Goal: Information Seeking & Learning: Learn about a topic

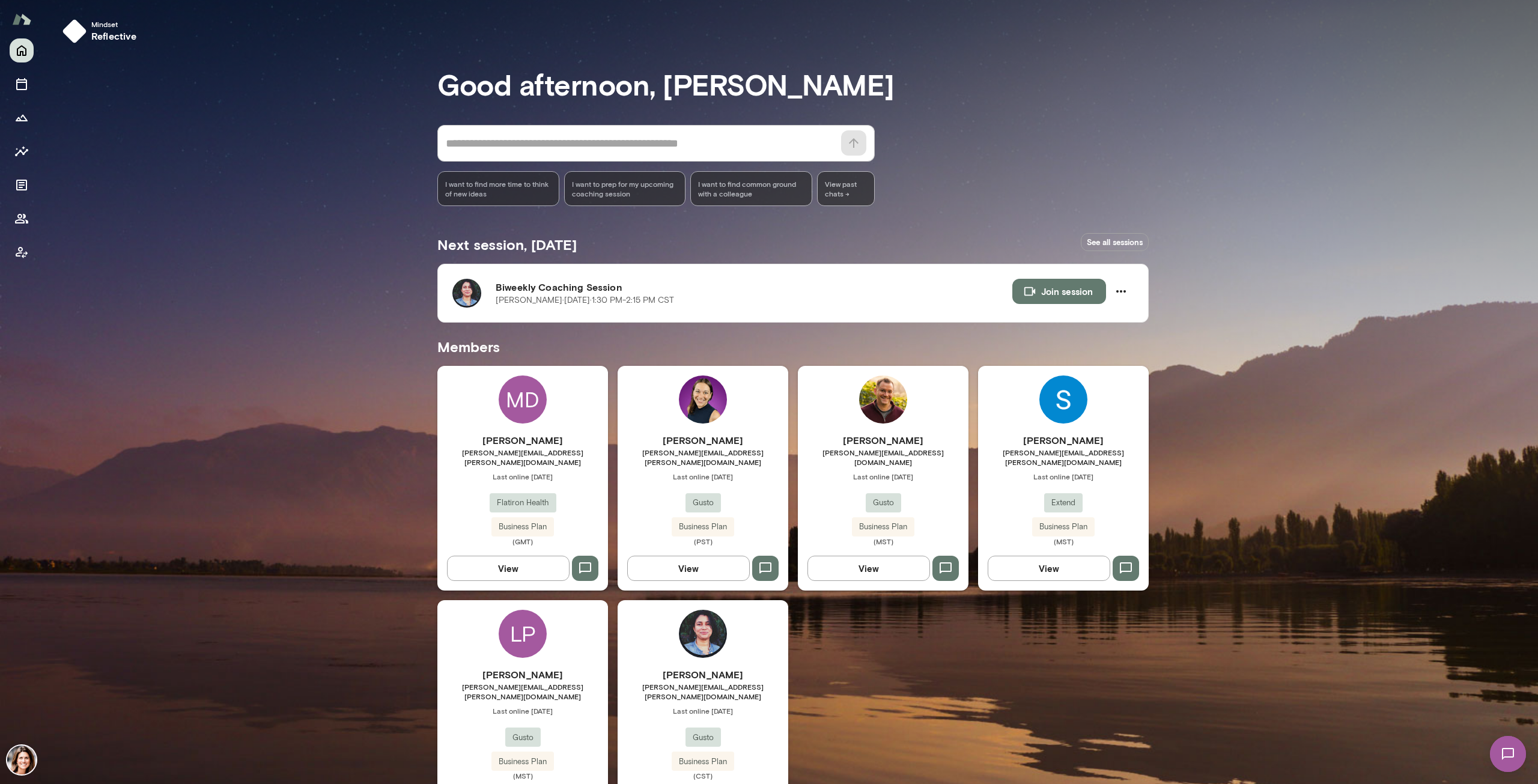
click at [1087, 239] on link "See all sessions" at bounding box center [1115, 243] width 68 height 19
click at [668, 669] on h6 "[PERSON_NAME]" at bounding box center [703, 674] width 171 height 15
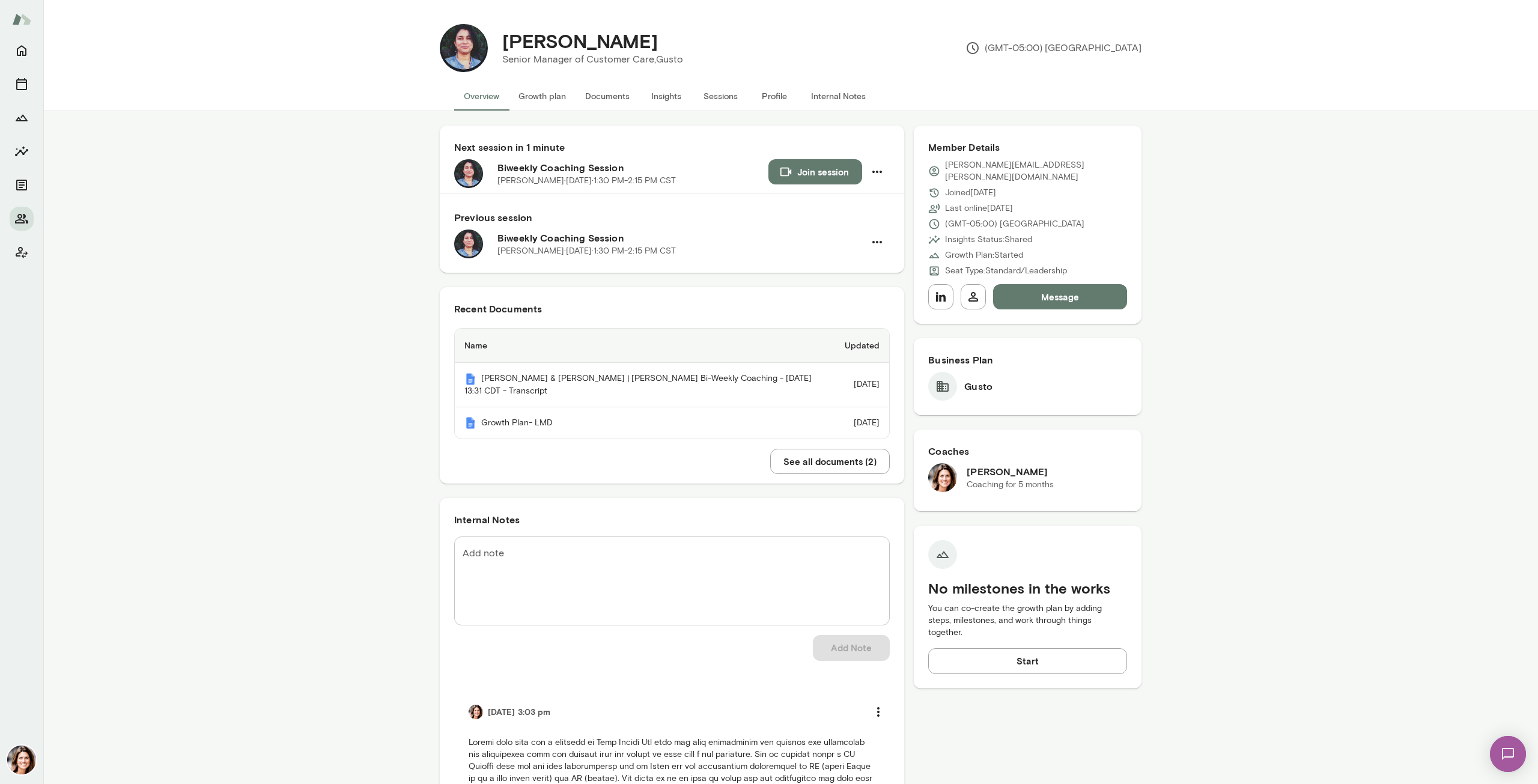
click at [674, 100] on button "Insights" at bounding box center [666, 96] width 54 height 28
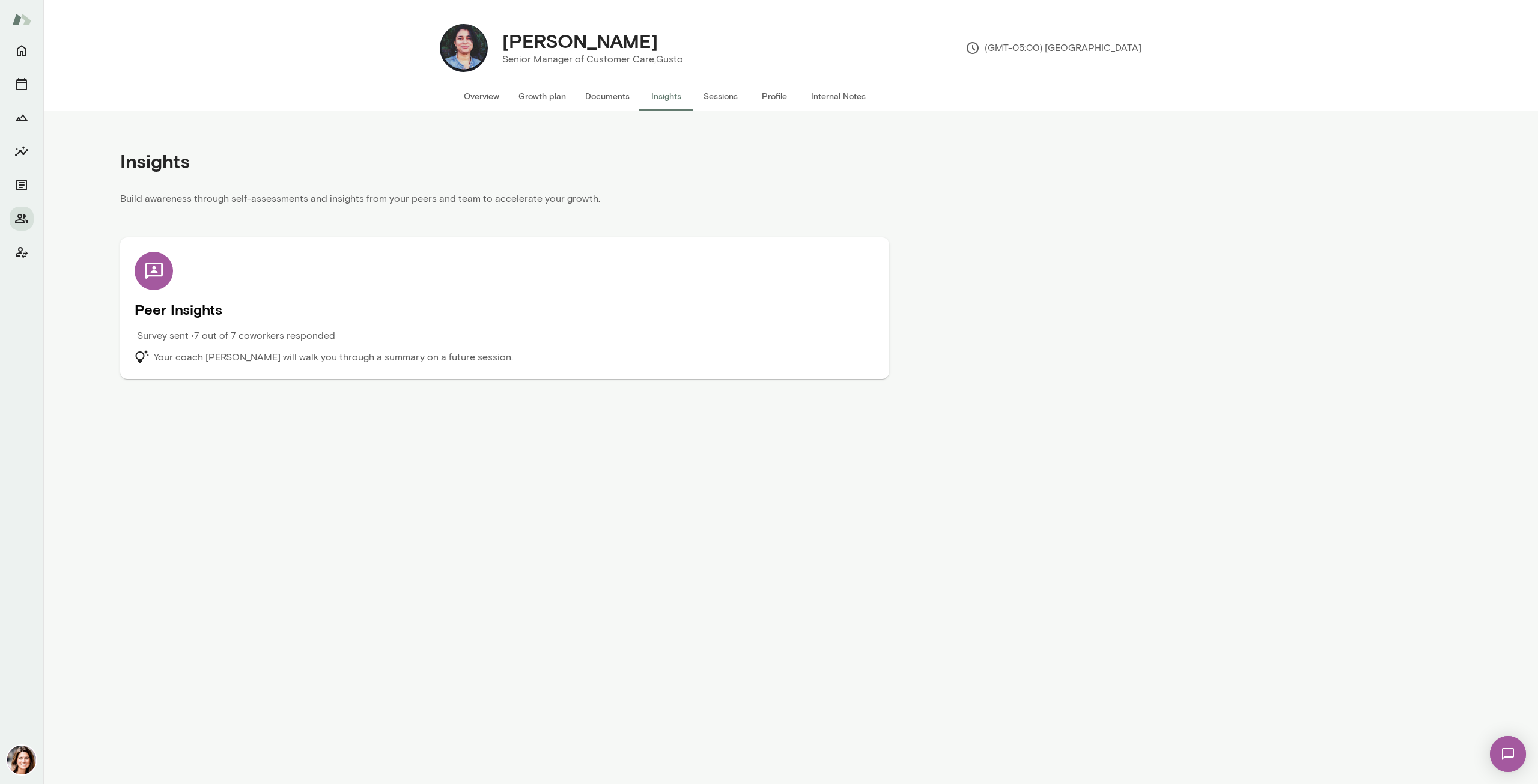
click at [473, 104] on button "Overview" at bounding box center [481, 96] width 54 height 28
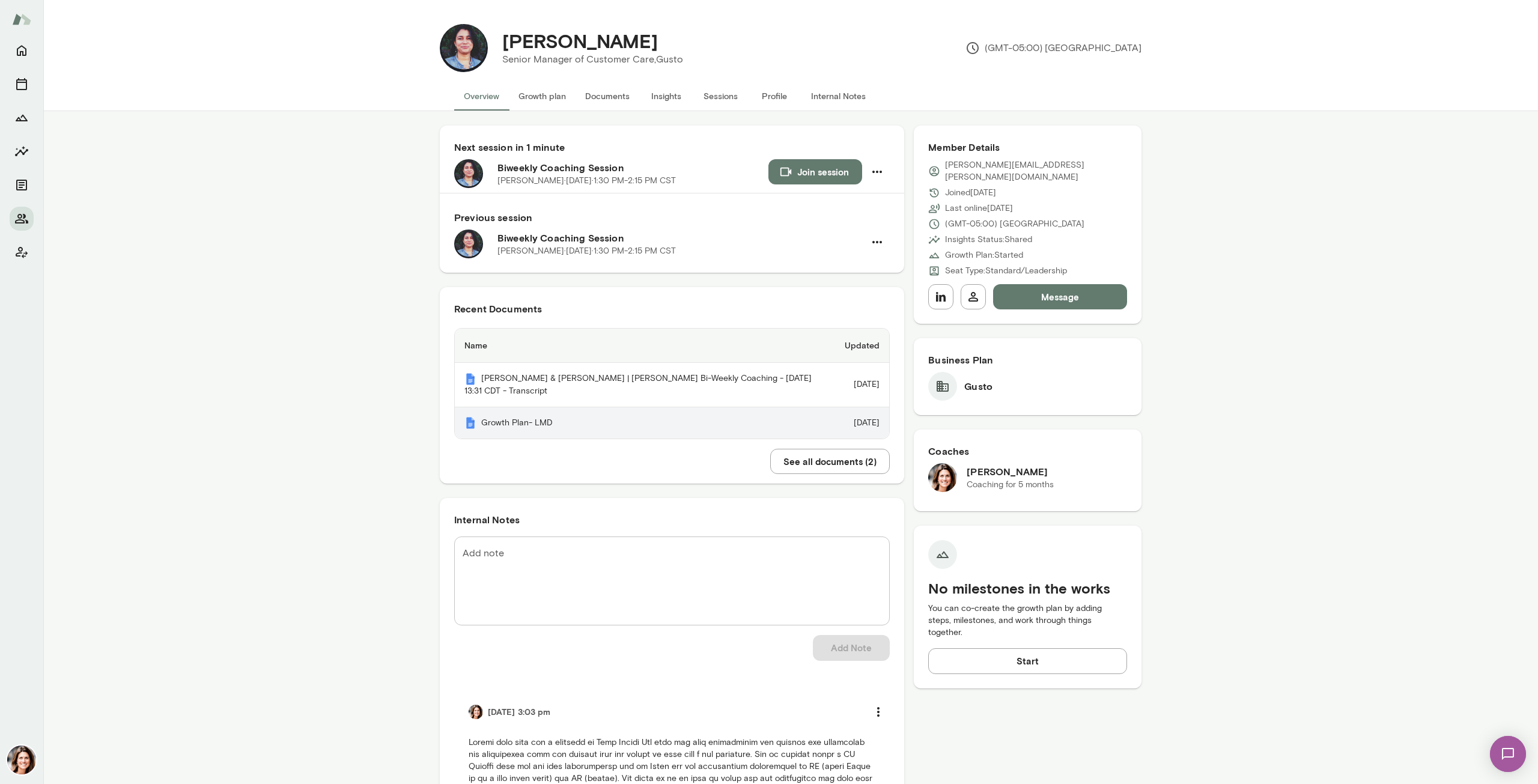
click at [525, 435] on th "Growth Plan- LMD" at bounding box center [645, 423] width 380 height 32
click at [798, 182] on button "Join session" at bounding box center [815, 171] width 94 height 25
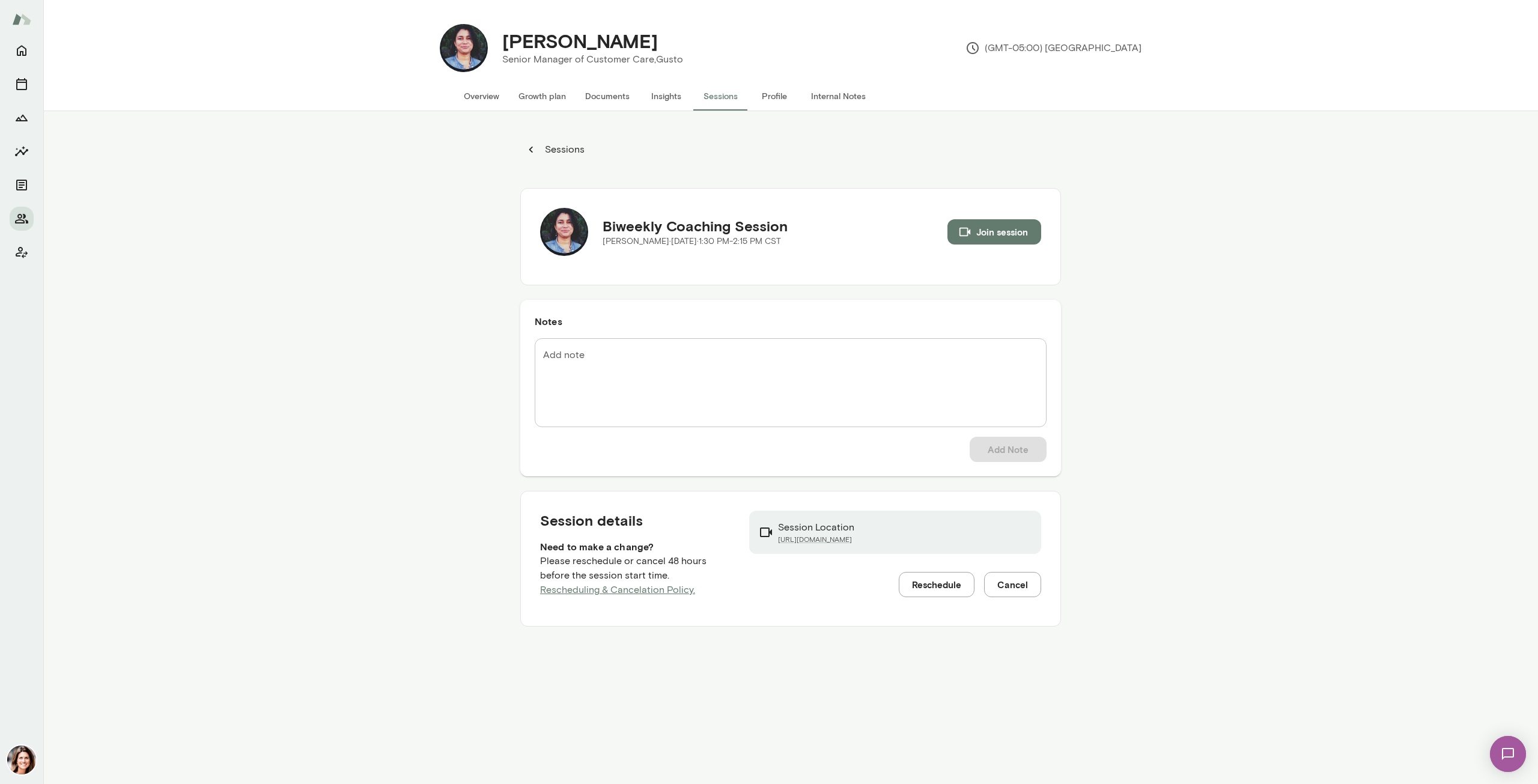
click at [655, 96] on button "Insights" at bounding box center [666, 96] width 54 height 28
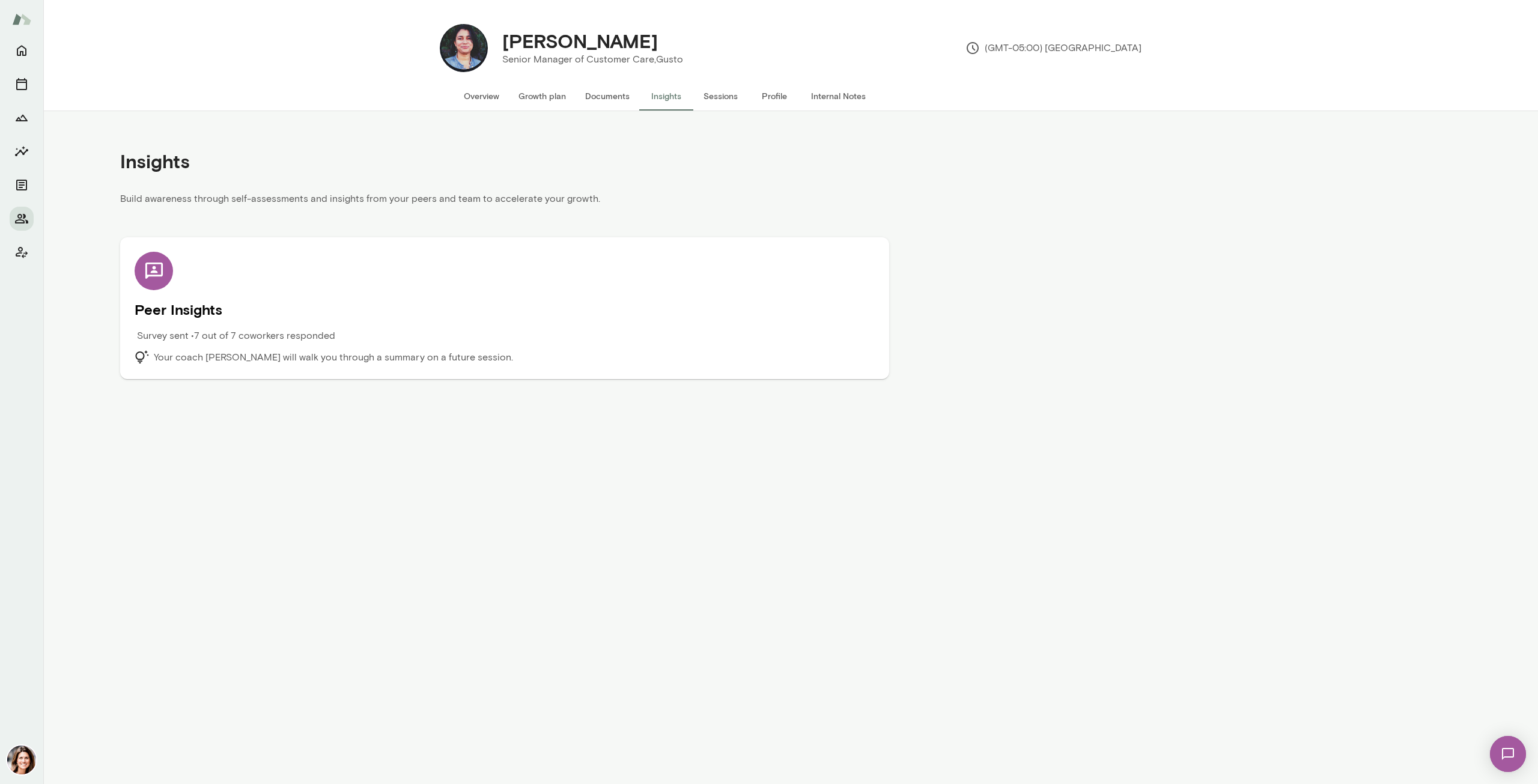
click at [447, 345] on div "Survey sent • 7 out of 7 coworkers responded" at bounding box center [412, 339] width 555 height 22
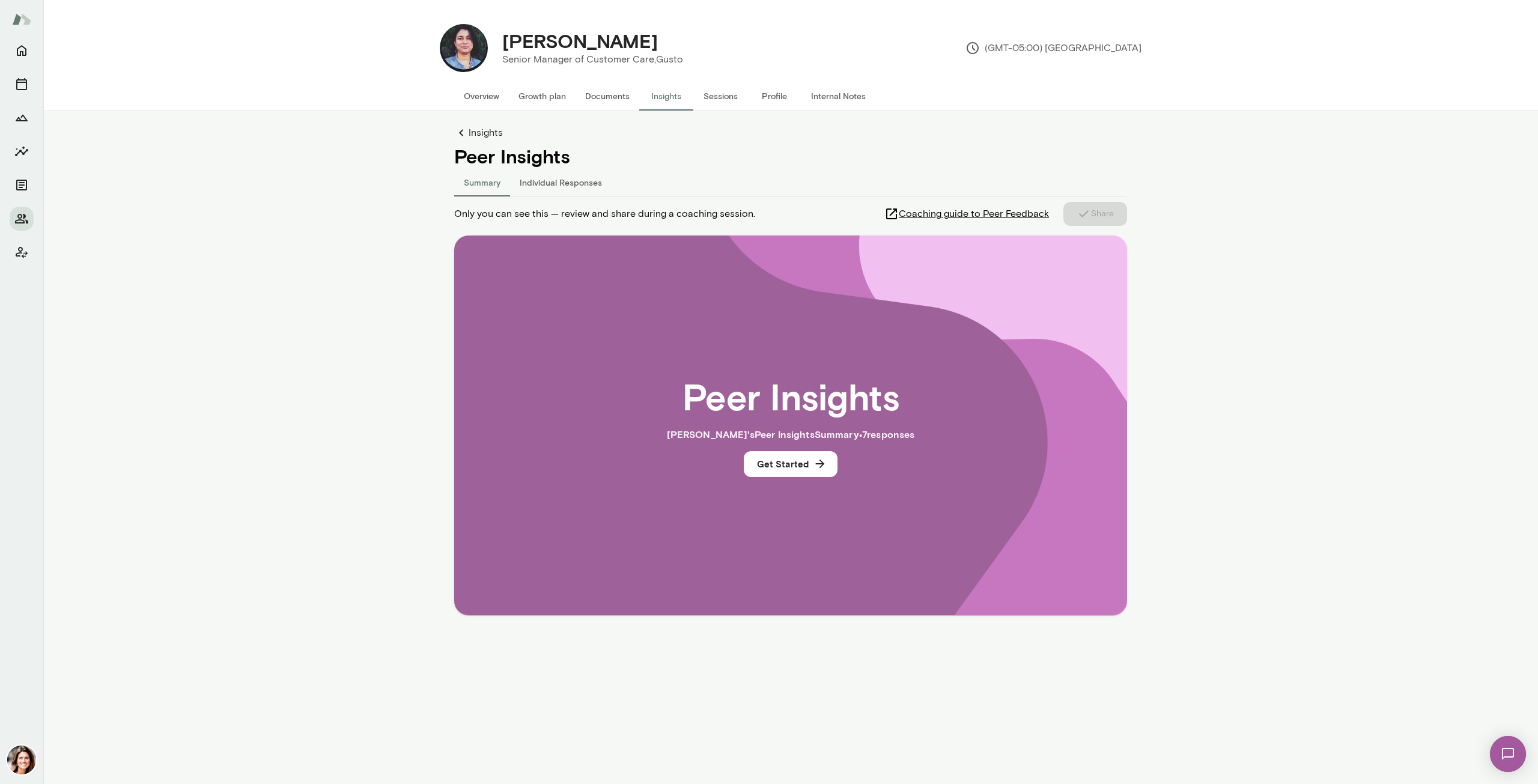
click at [846, 396] on h2 "Peer Insights" at bounding box center [790, 395] width 217 height 43
click at [807, 447] on div "Peer Insights [PERSON_NAME] 's Peer Insights Summary • 7 response s Get Started" at bounding box center [791, 425] width 596 height 303
click at [812, 467] on button "Get Started" at bounding box center [790, 464] width 94 height 25
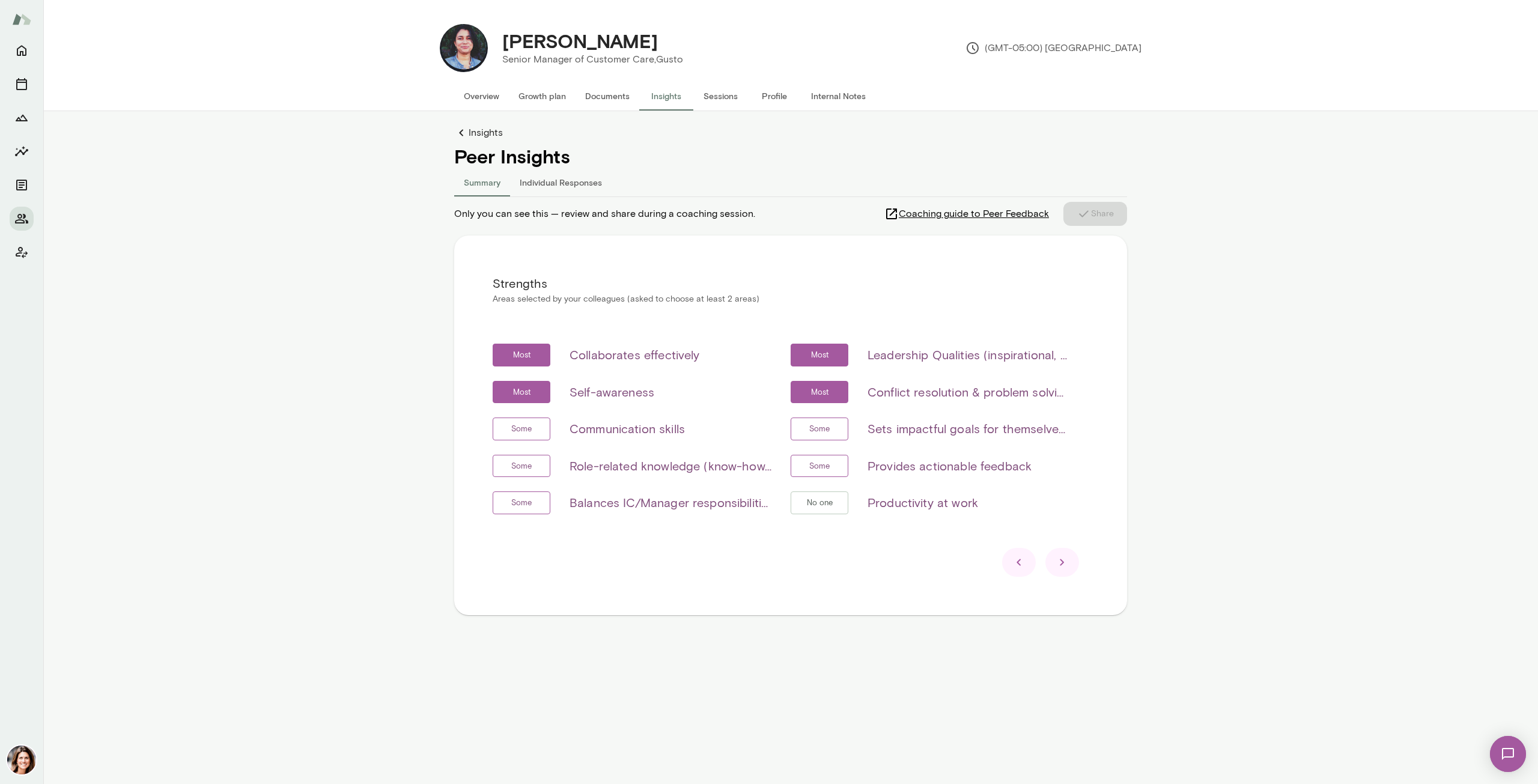
click at [1076, 559] on div at bounding box center [1062, 562] width 34 height 28
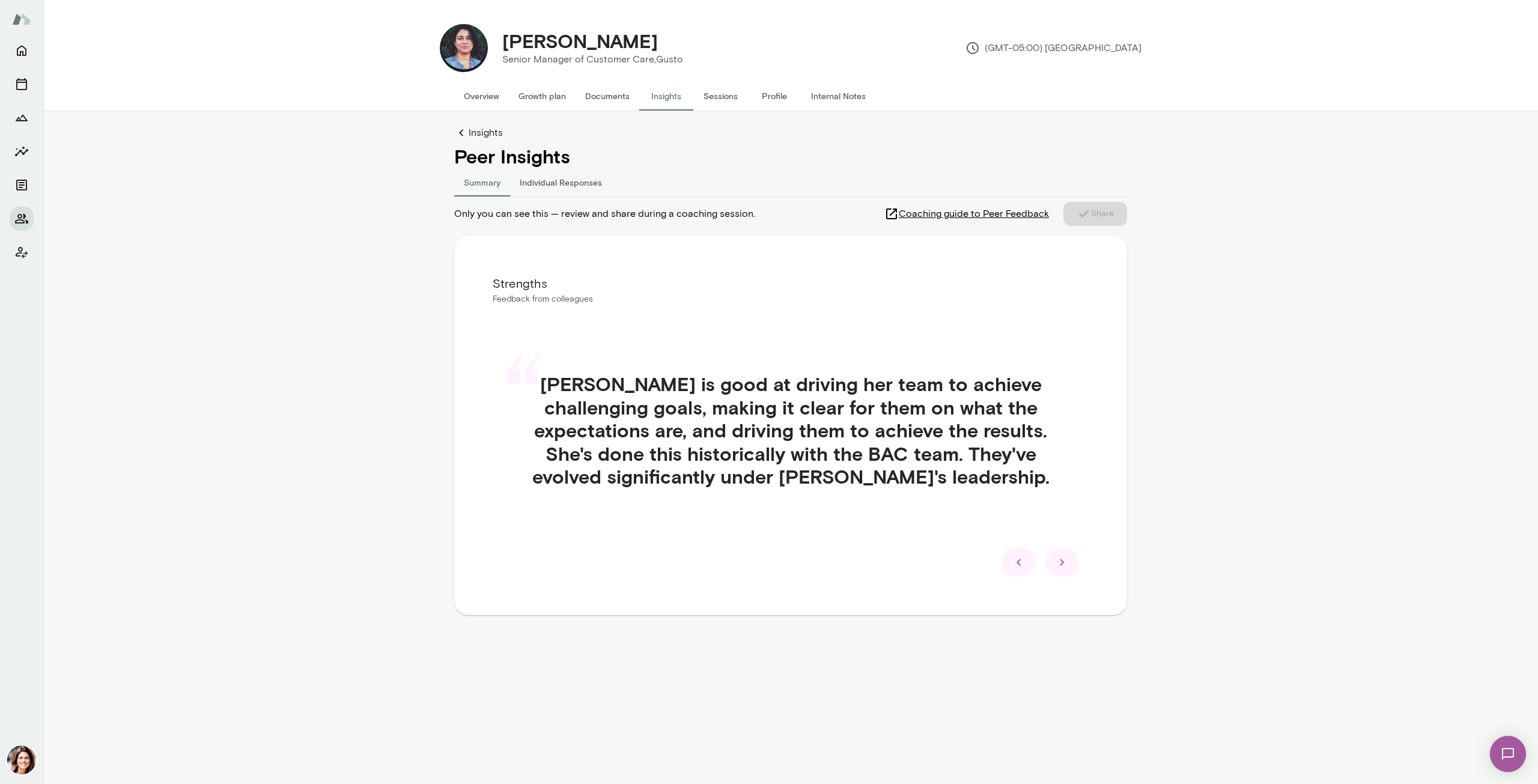
click at [1076, 559] on div at bounding box center [1062, 562] width 34 height 28
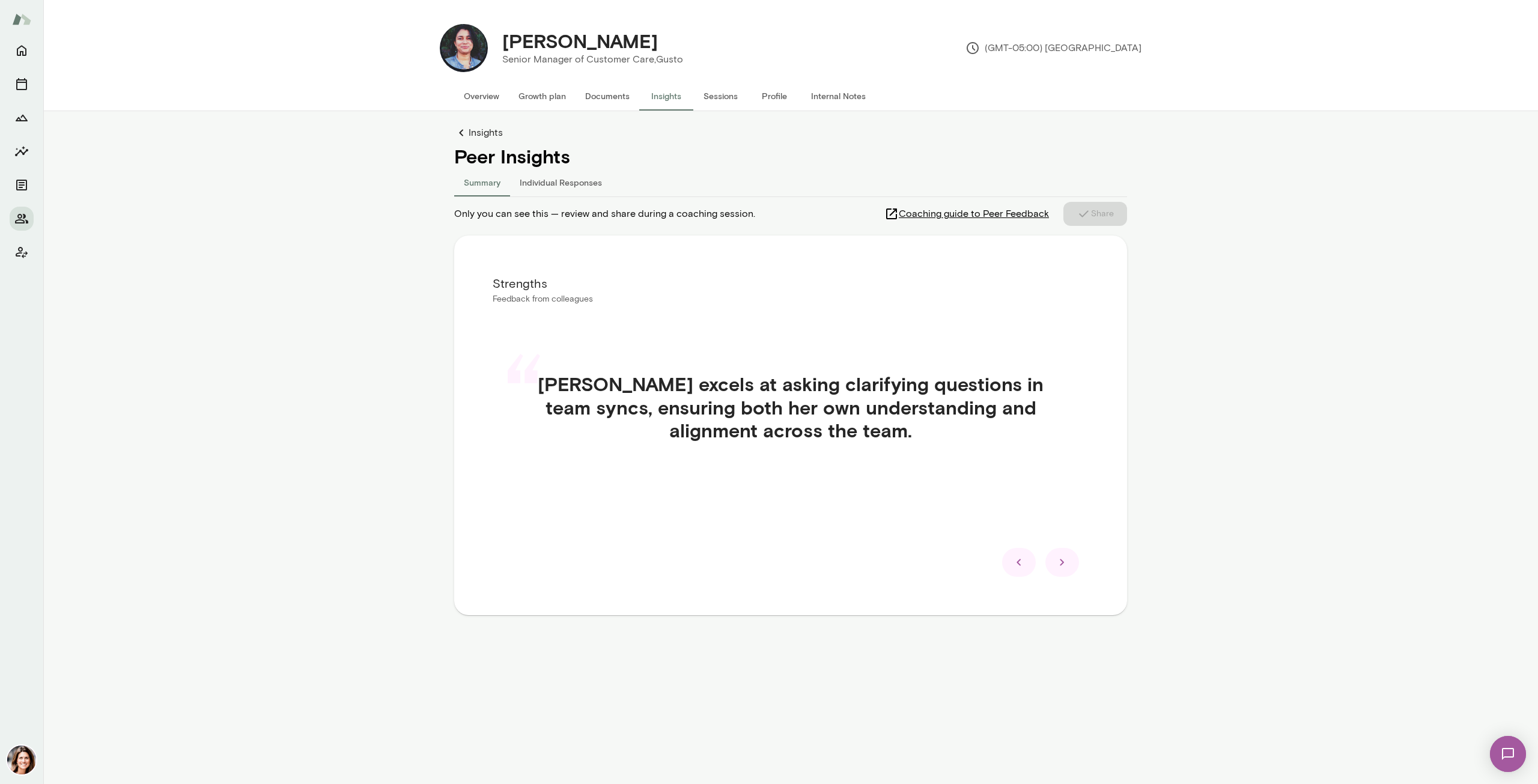
click at [1076, 559] on div at bounding box center [1062, 562] width 34 height 28
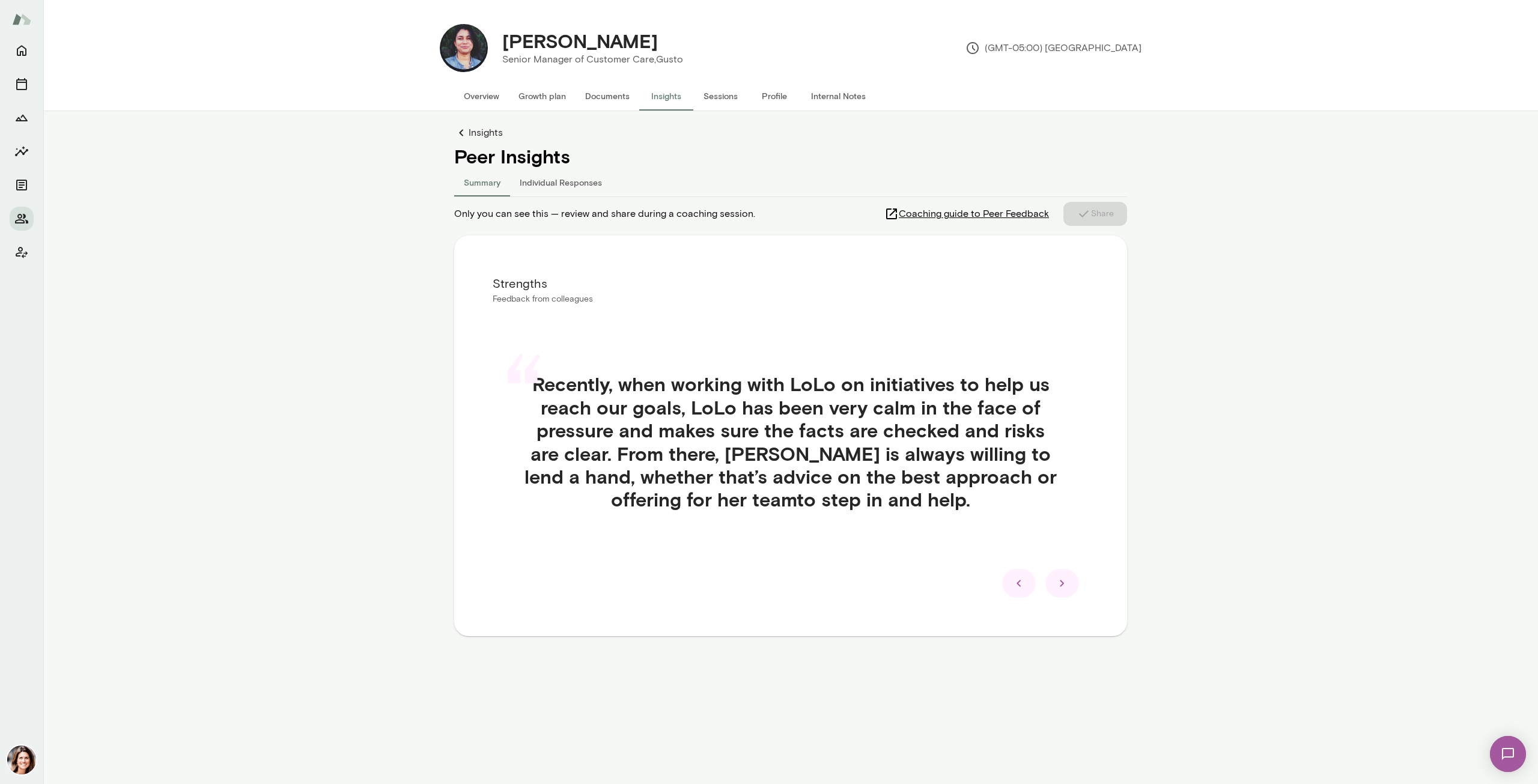
click at [1076, 559] on div "“ Recently, when working with LoLo on initiatives to help us reach our goals, L…" at bounding box center [791, 456] width 596 height 224
click at [1071, 582] on div at bounding box center [1062, 583] width 34 height 28
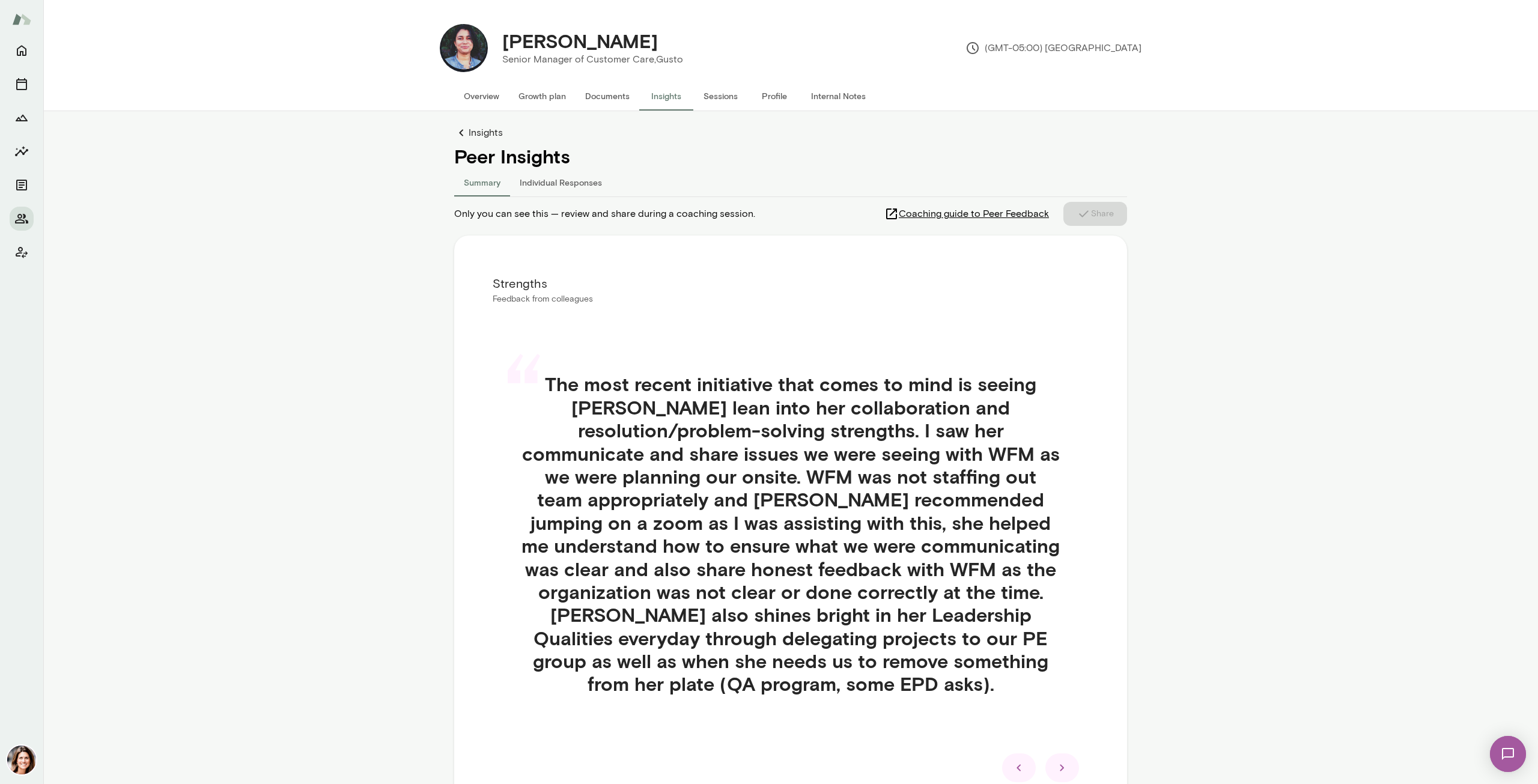
click at [1063, 761] on icon at bounding box center [1062, 768] width 15 height 15
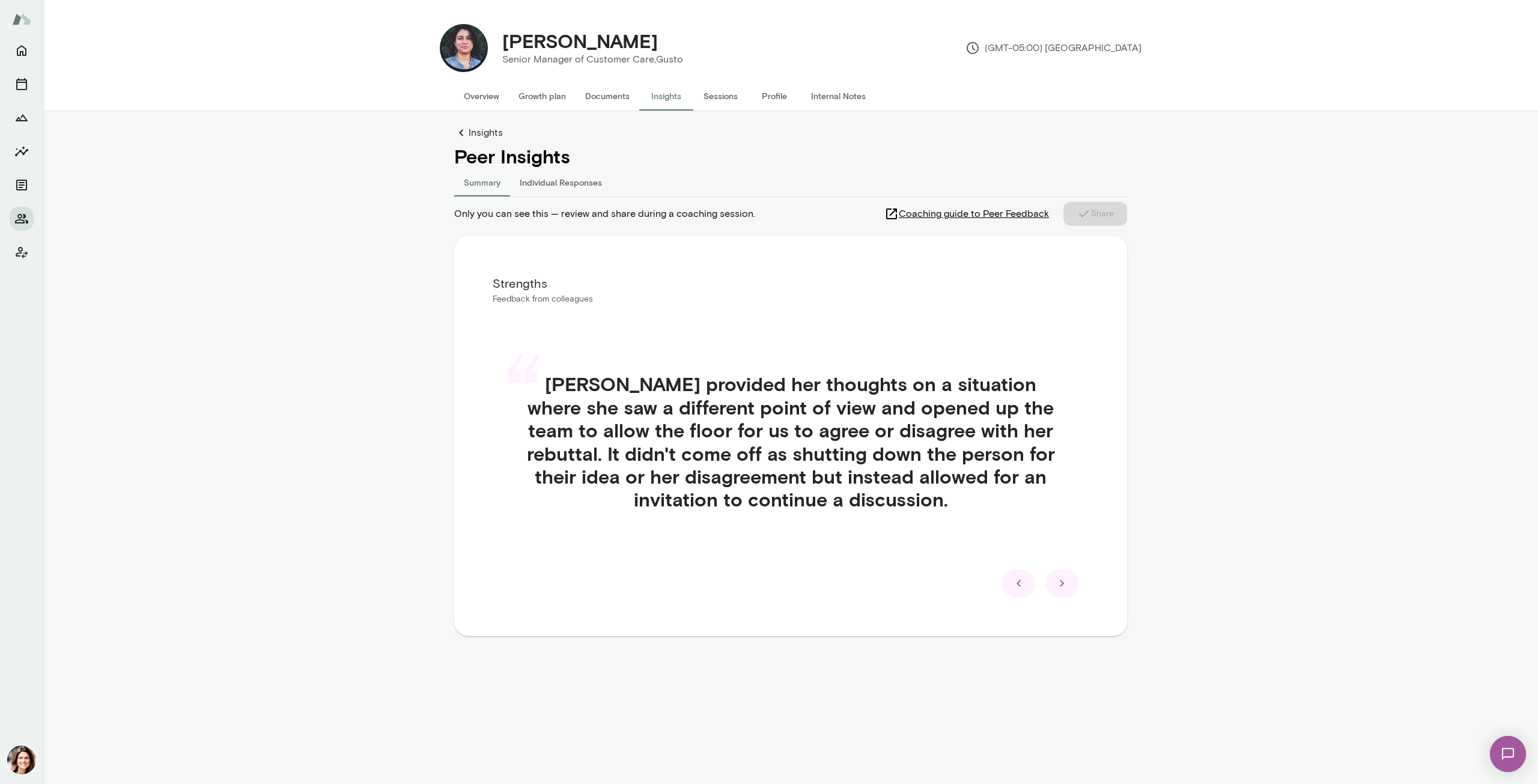
click at [1060, 582] on icon at bounding box center [1062, 583] width 15 height 15
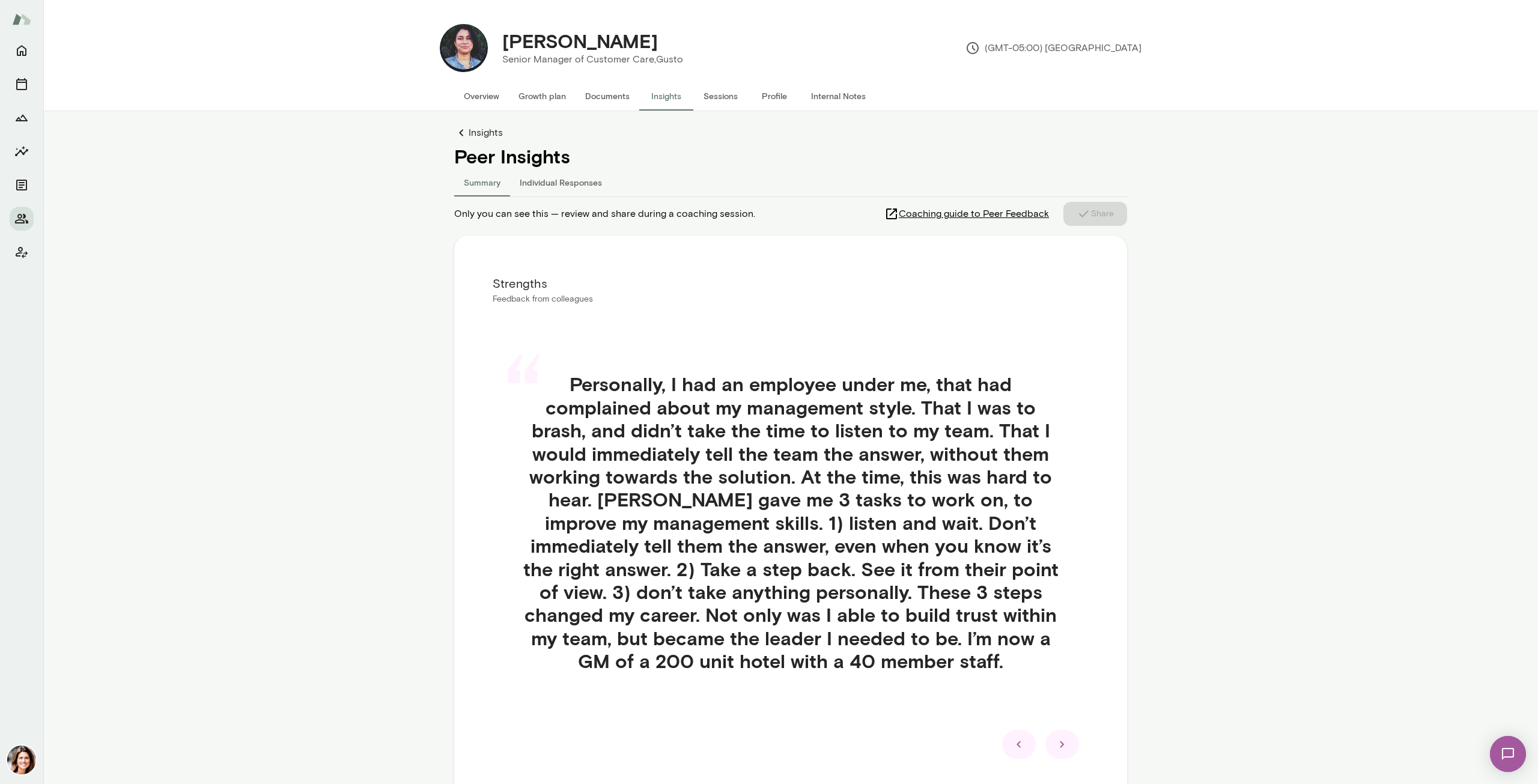
click at [1060, 751] on div at bounding box center [1062, 743] width 34 height 28
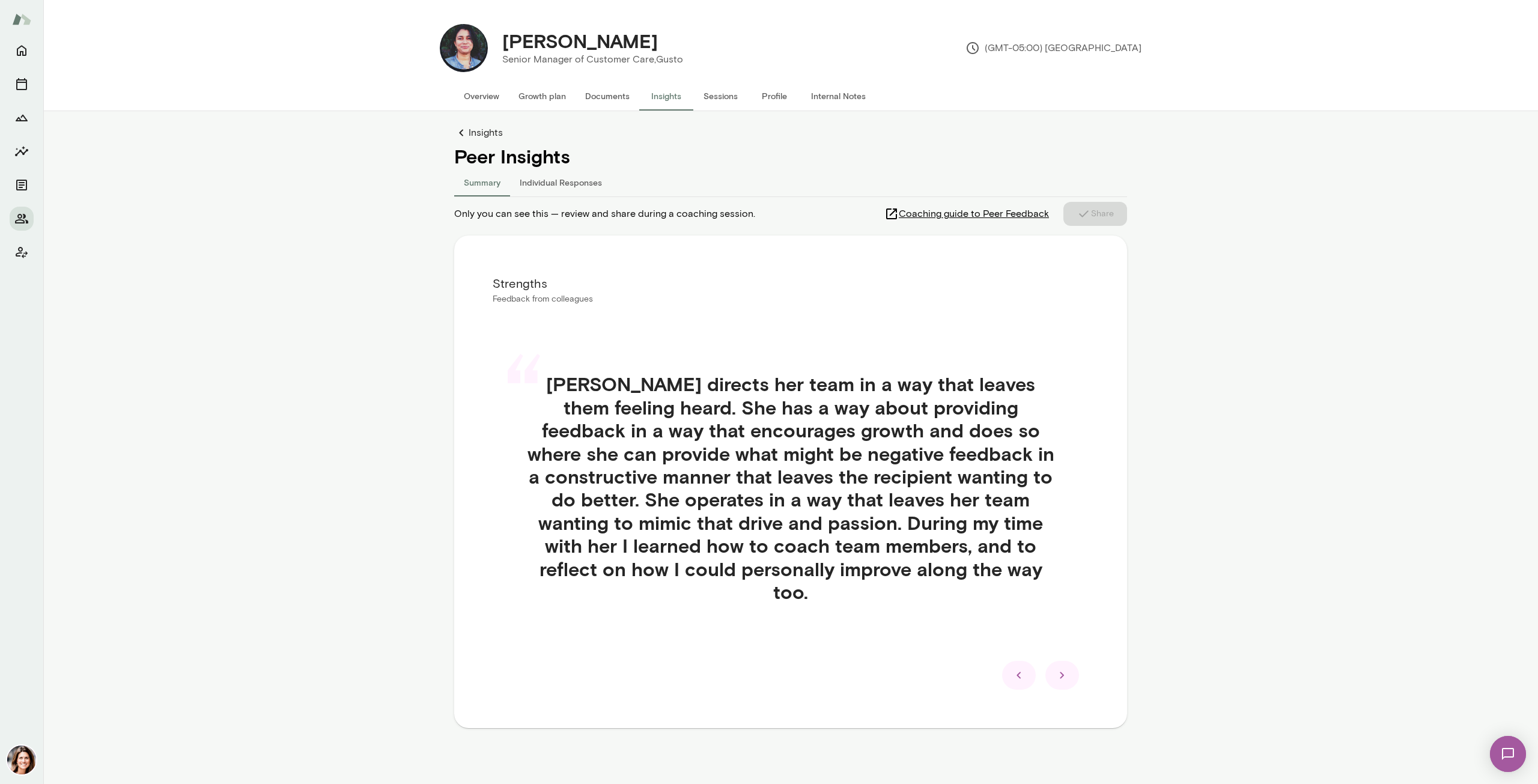
click at [1066, 661] on div at bounding box center [1062, 674] width 34 height 28
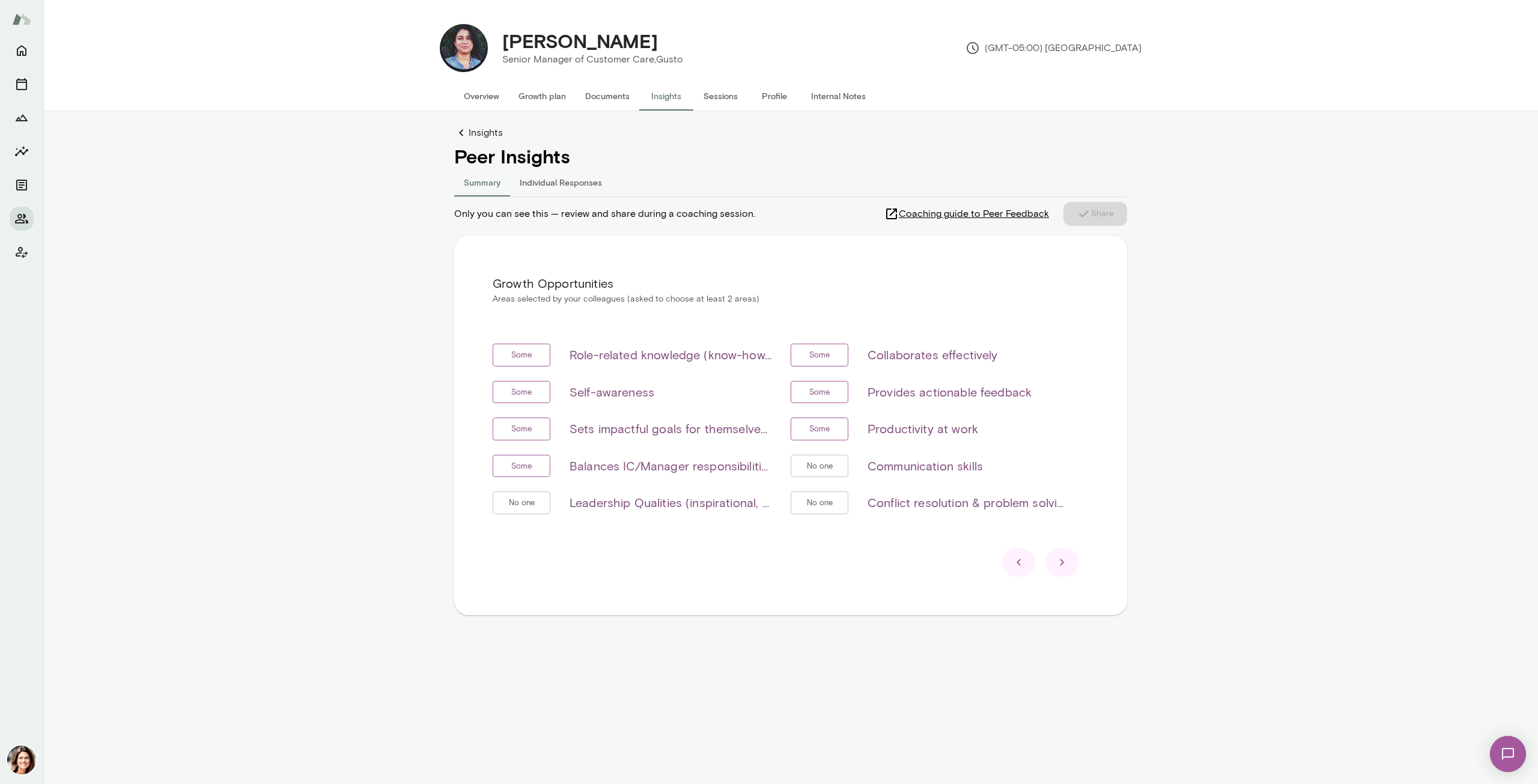
click at [1066, 644] on div "Insights Peer Insights Summary Individual Responses Only you can see this — rev…" at bounding box center [790, 394] width 673 height 538
click at [1064, 548] on div at bounding box center [1062, 562] width 34 height 28
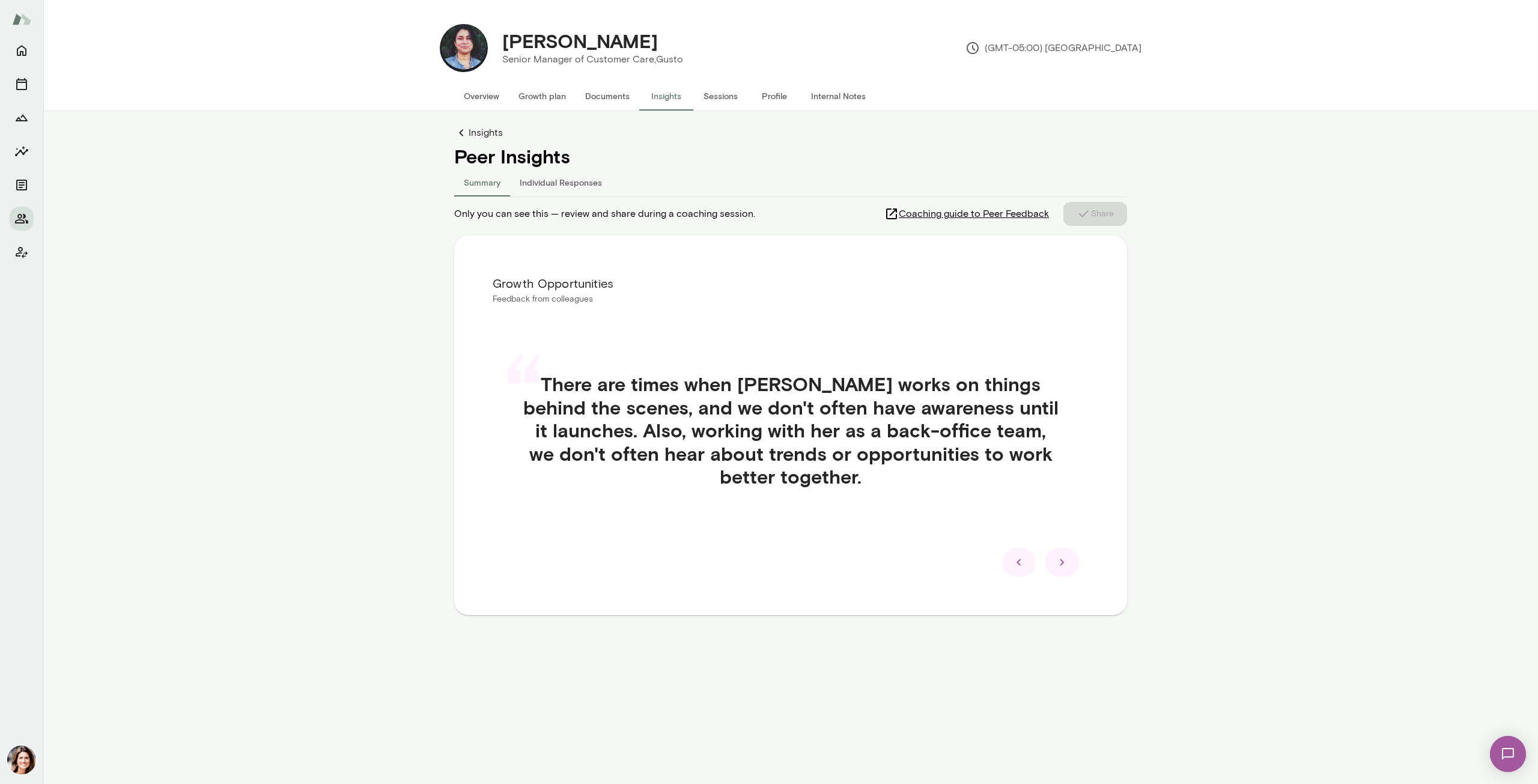
click at [1065, 553] on div at bounding box center [1062, 562] width 34 height 28
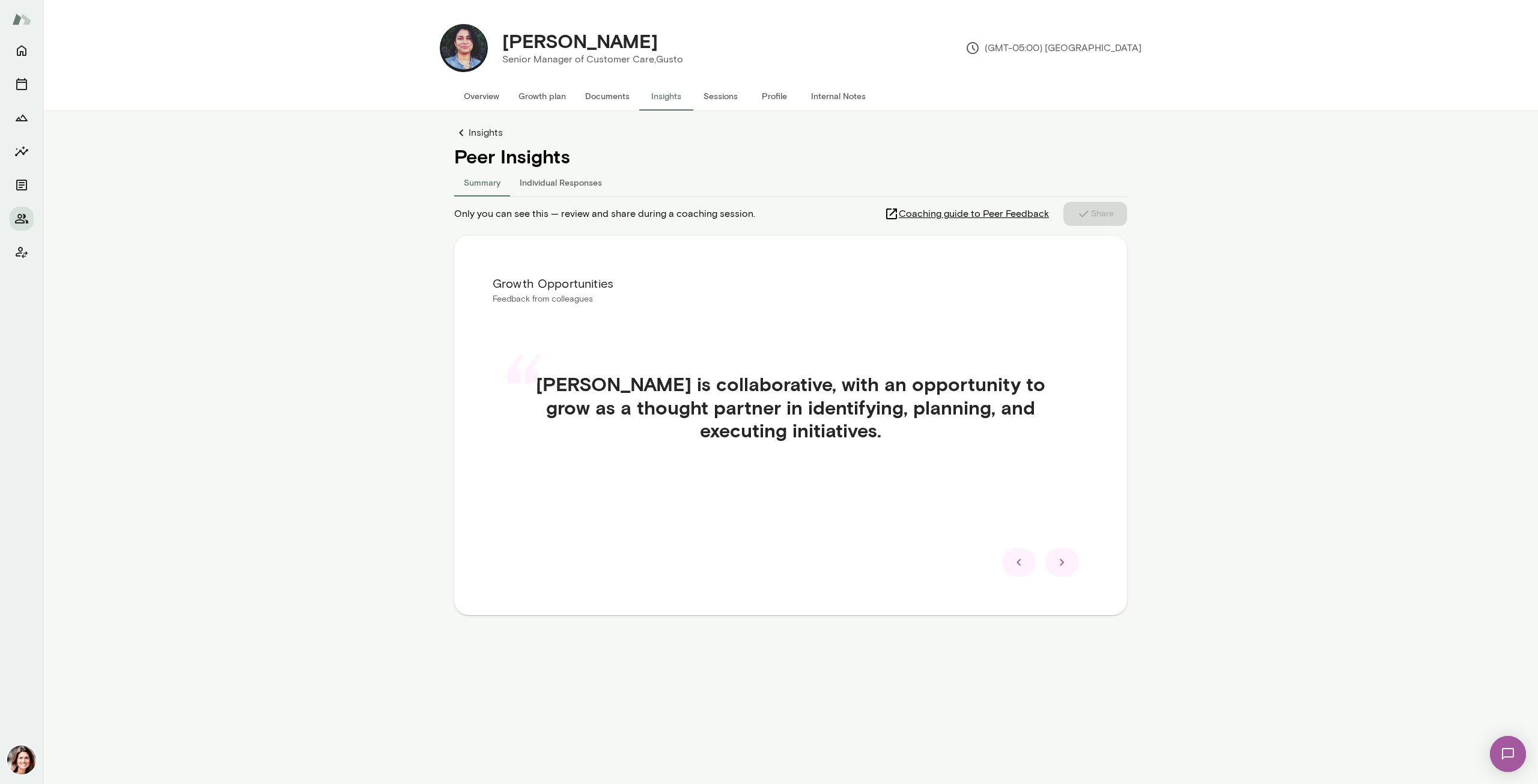
click at [1065, 553] on div at bounding box center [1062, 562] width 34 height 28
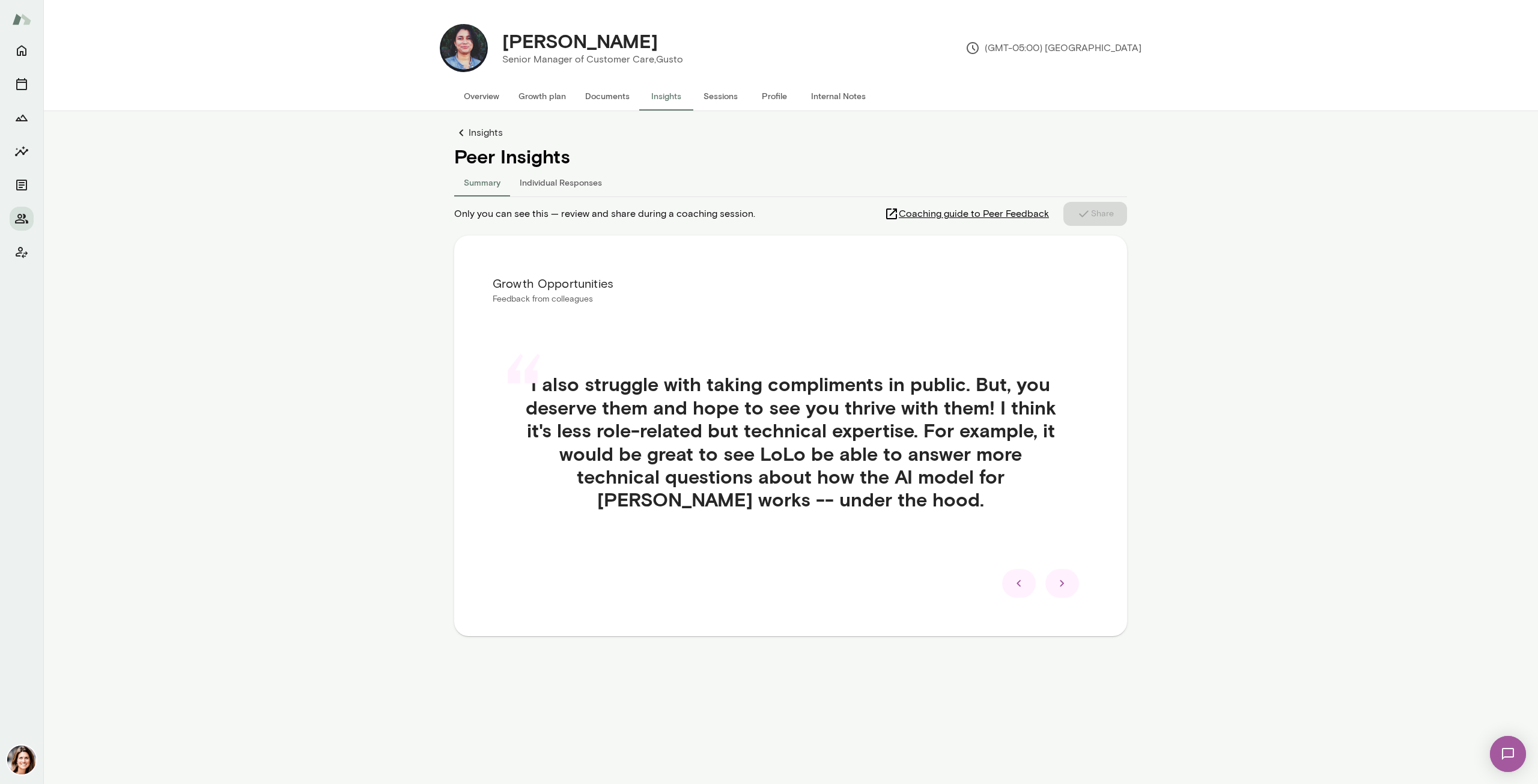
click at [1065, 553] on div "“ I also struggle with taking compliments in public. But, you deserve them and …" at bounding box center [791, 456] width 596 height 224
click at [1065, 573] on div at bounding box center [1062, 583] width 34 height 28
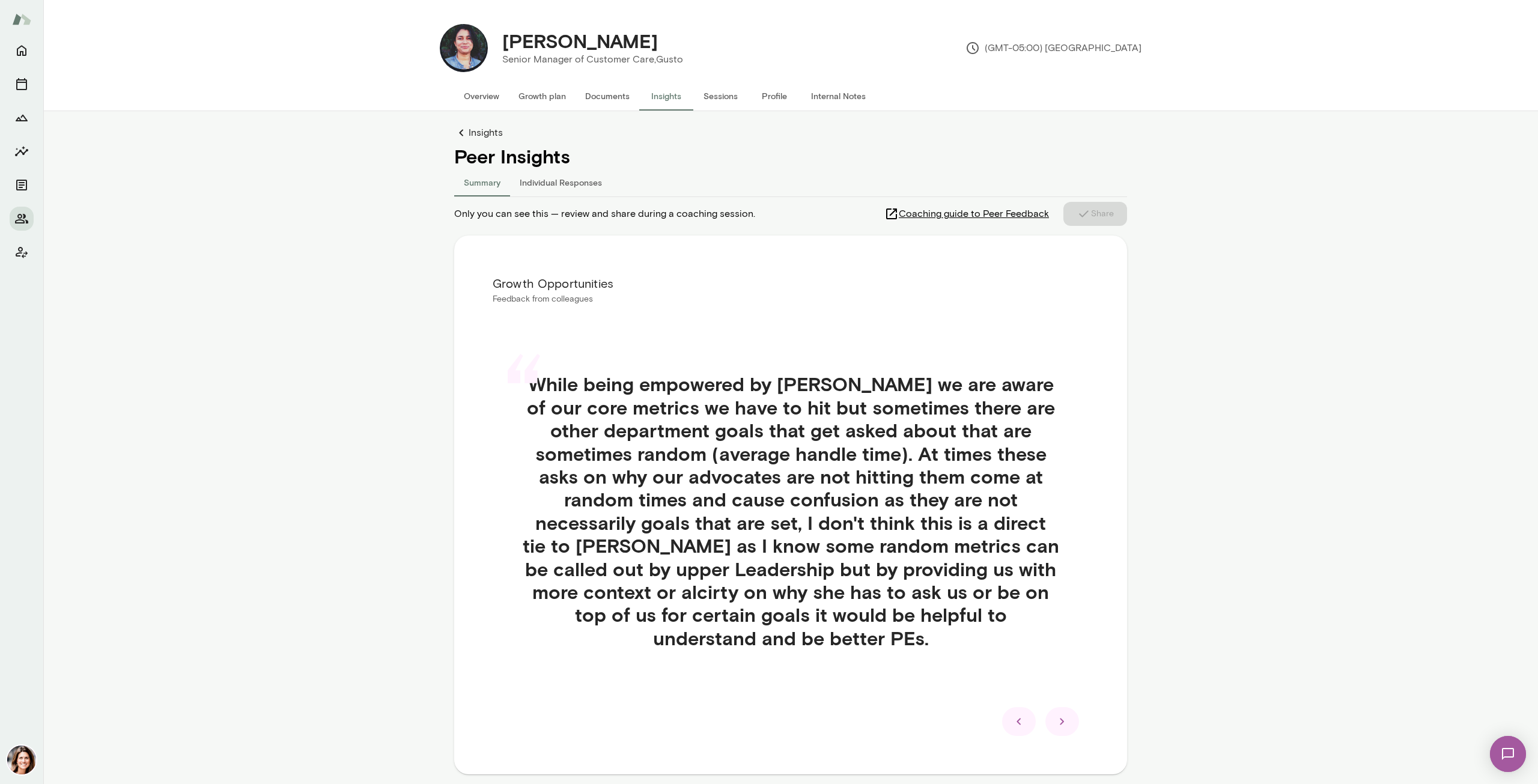
click at [1060, 718] on icon at bounding box center [1061, 722] width 4 height 7
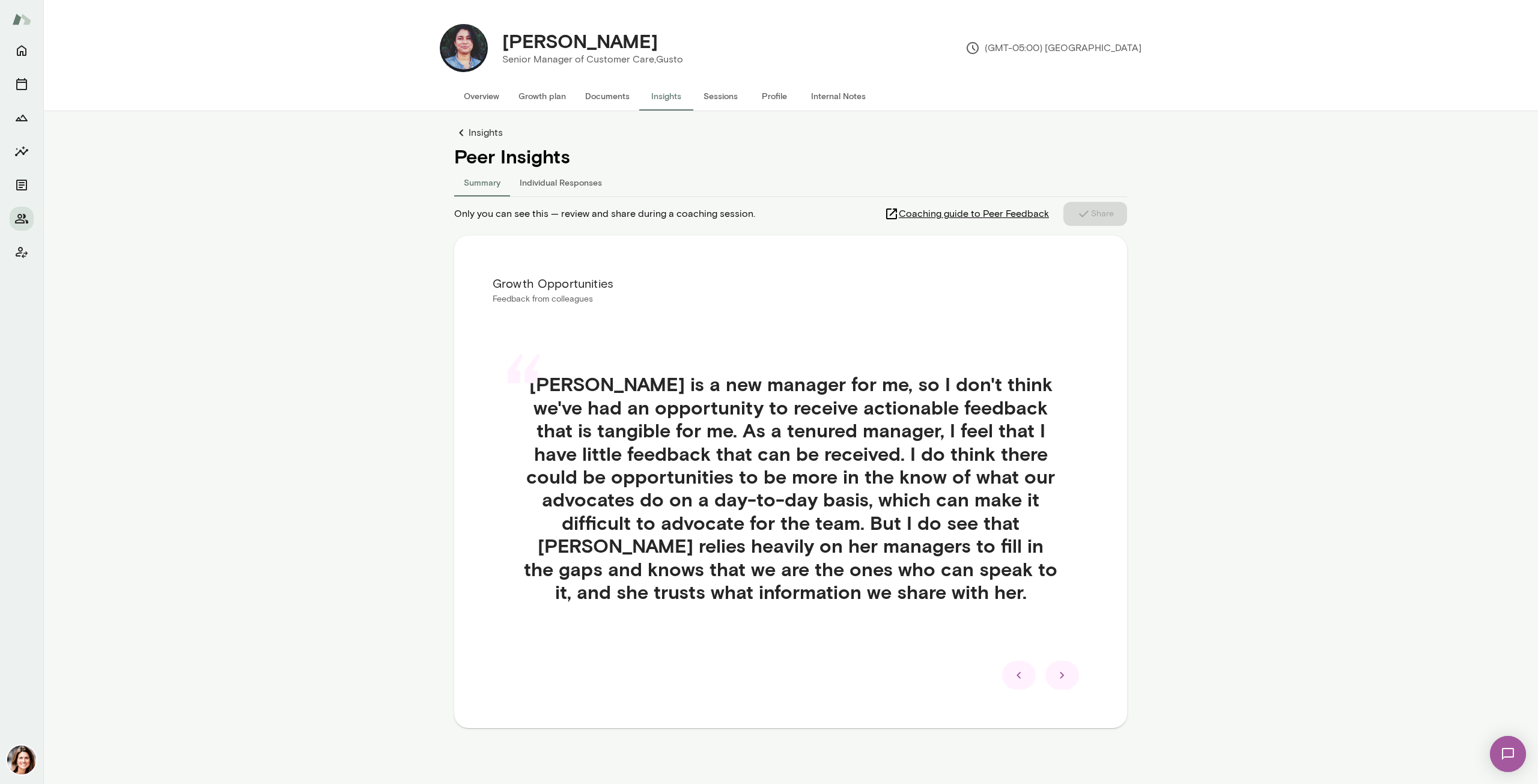
click at [1060, 680] on icon at bounding box center [1062, 675] width 15 height 15
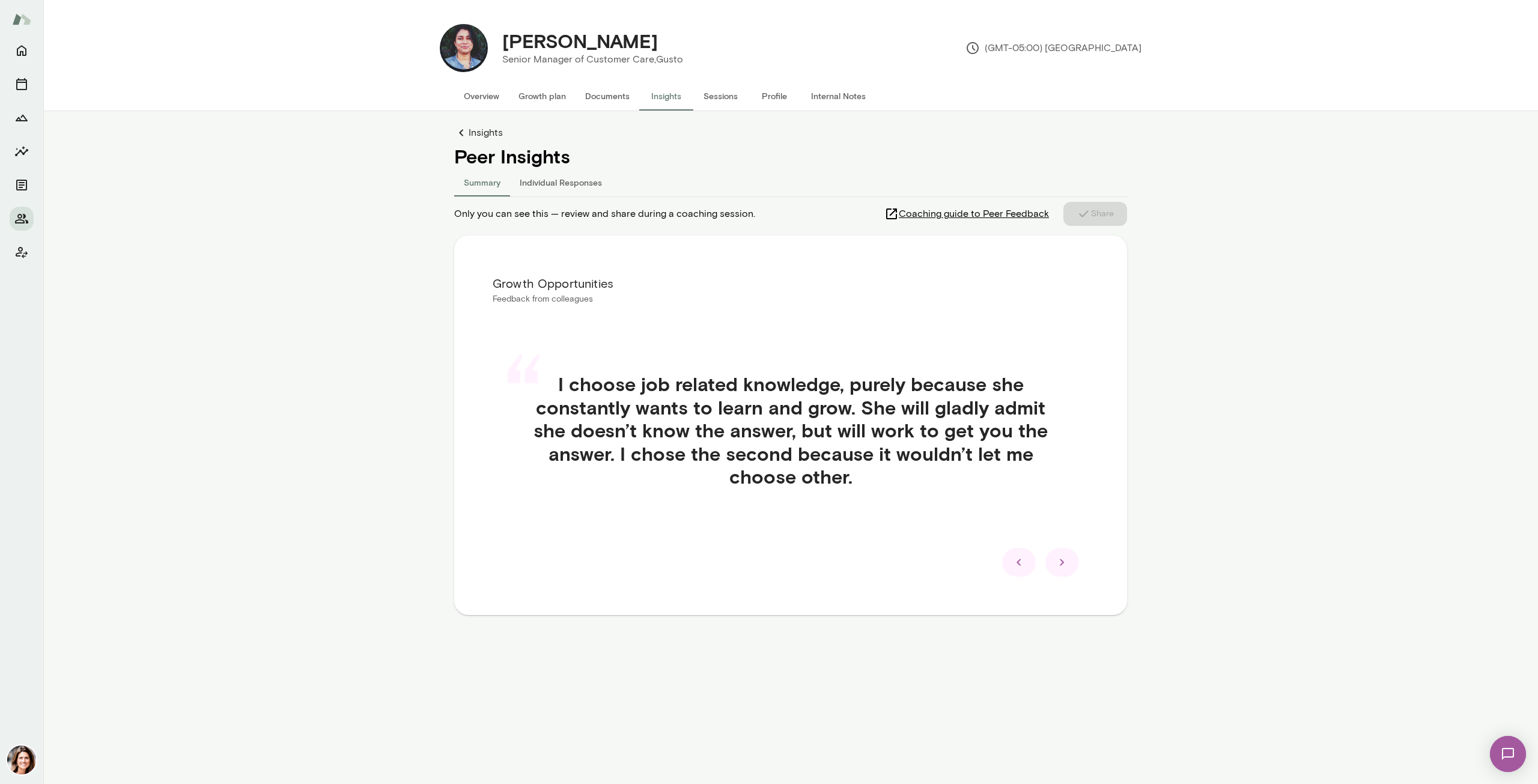
click at [1064, 566] on icon at bounding box center [1062, 562] width 15 height 15
